Goal: Transaction & Acquisition: Purchase product/service

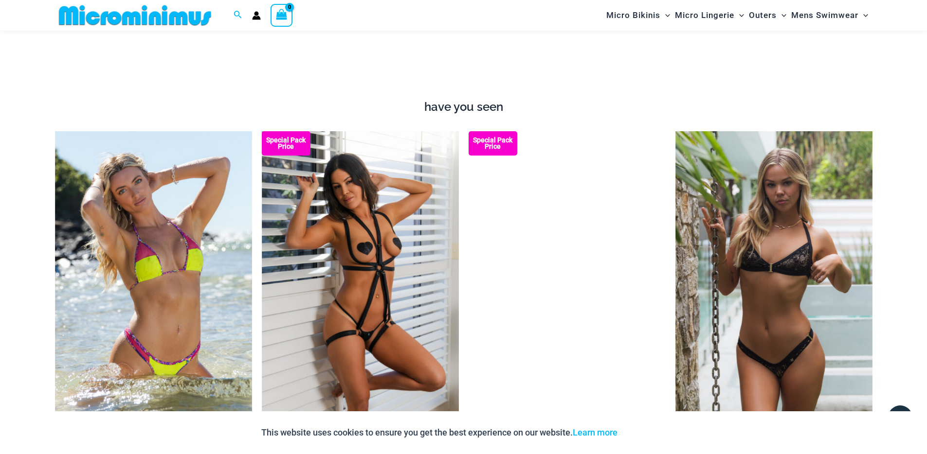
scroll to position [51, 0]
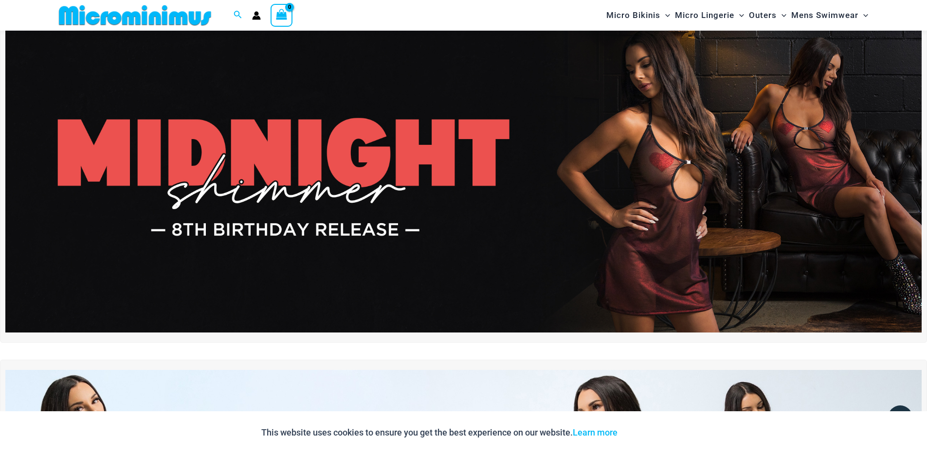
click at [520, 227] on img at bounding box center [463, 176] width 916 height 311
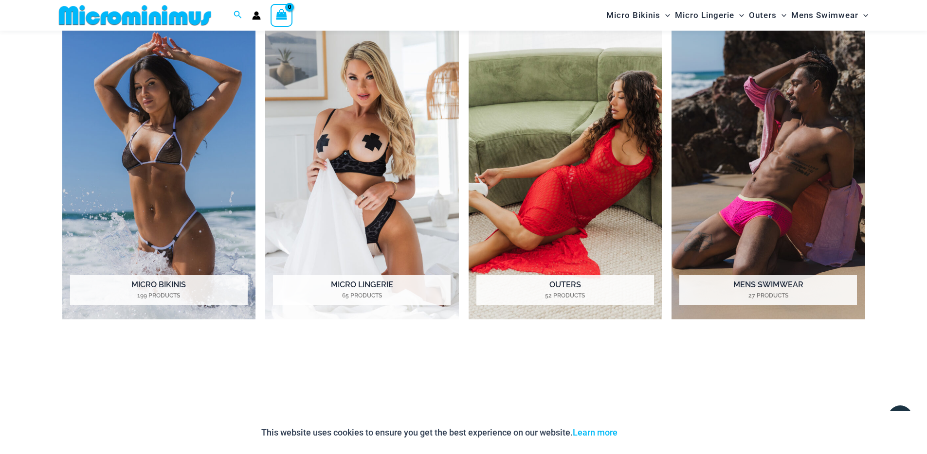
scroll to position [900, 0]
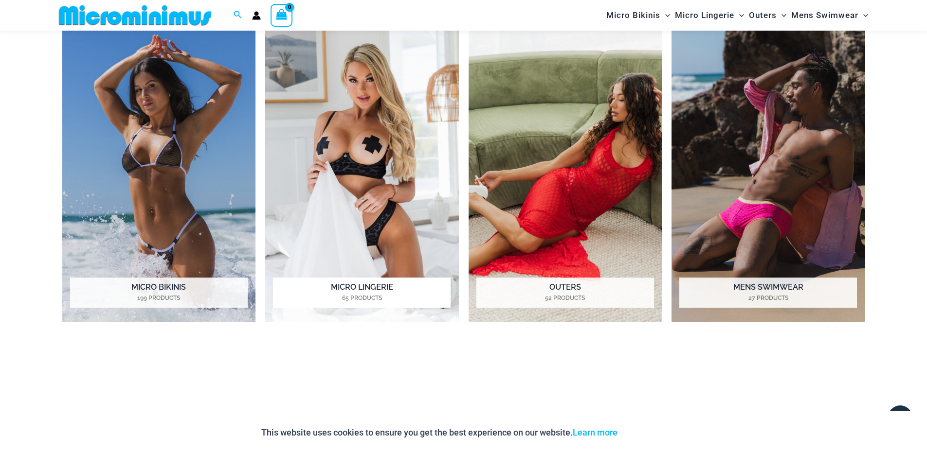
click at [393, 175] on img "Visit product category Micro Lingerie" at bounding box center [362, 173] width 194 height 297
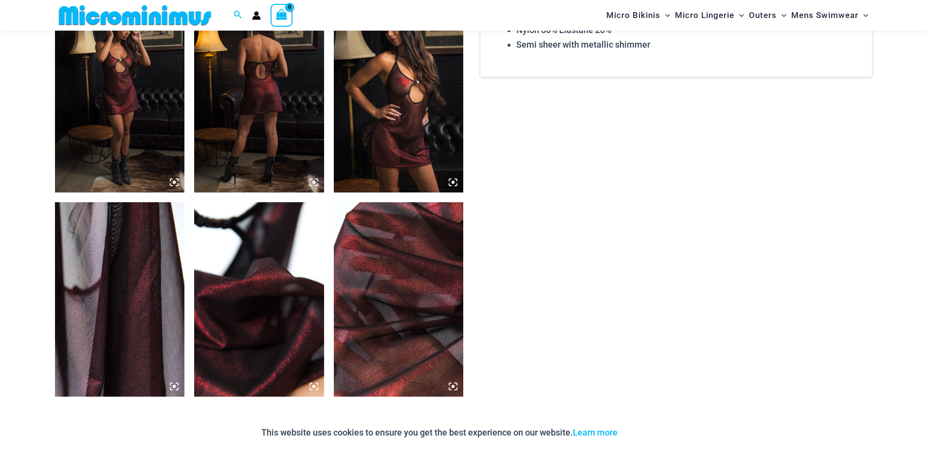
scroll to position [917, 0]
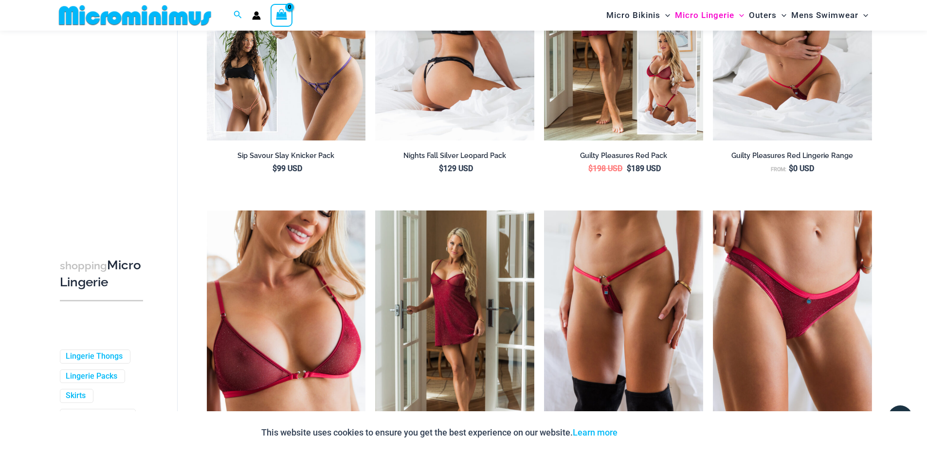
scroll to position [117, 0]
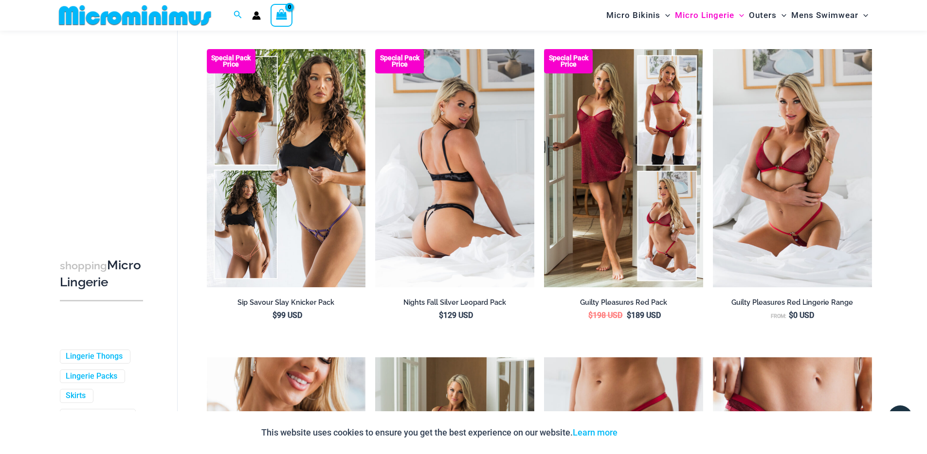
click at [467, 183] on img at bounding box center [454, 168] width 159 height 238
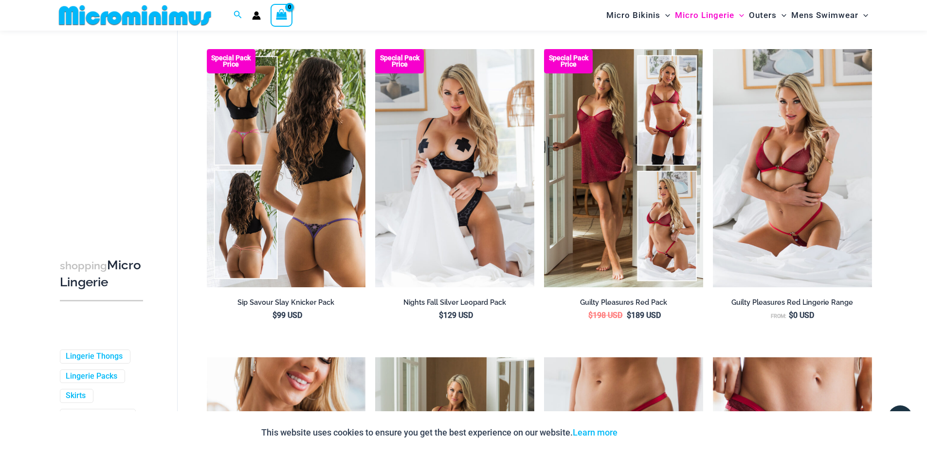
click at [324, 227] on img at bounding box center [286, 168] width 159 height 238
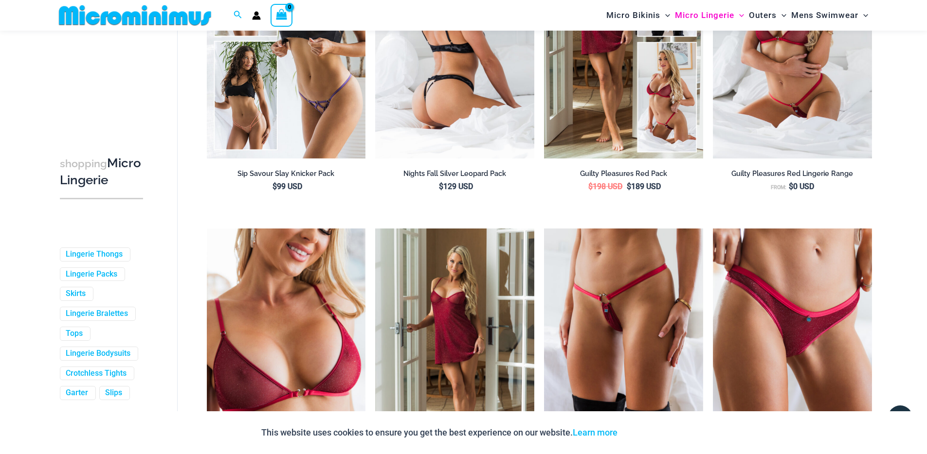
scroll to position [0, 0]
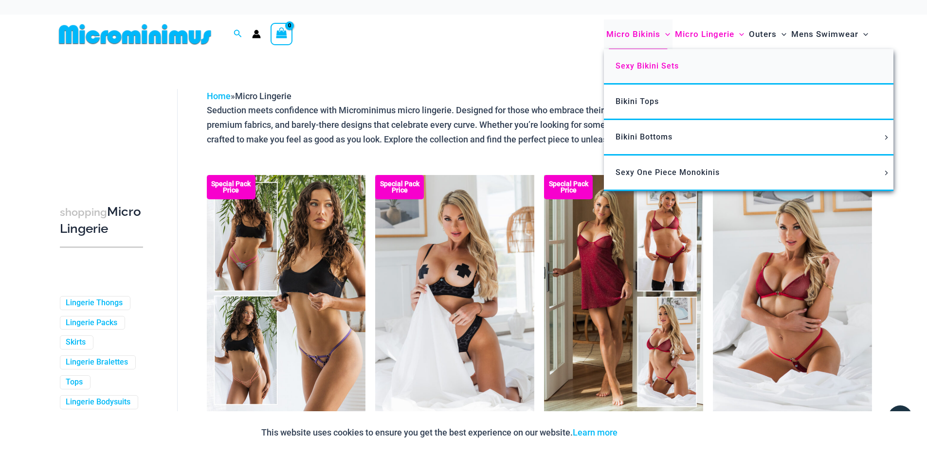
click at [649, 63] on span "Sexy Bikini Sets" at bounding box center [646, 65] width 63 height 9
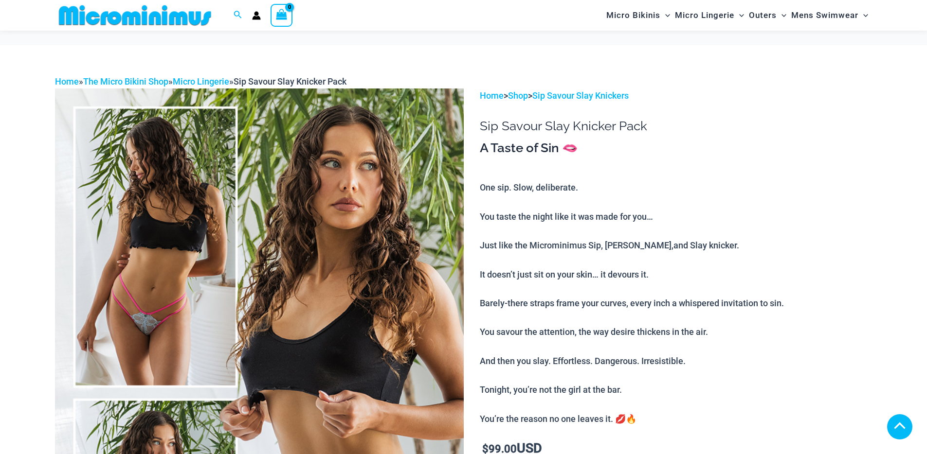
scroll to position [1306, 0]
